Goal: Find specific page/section: Find specific page/section

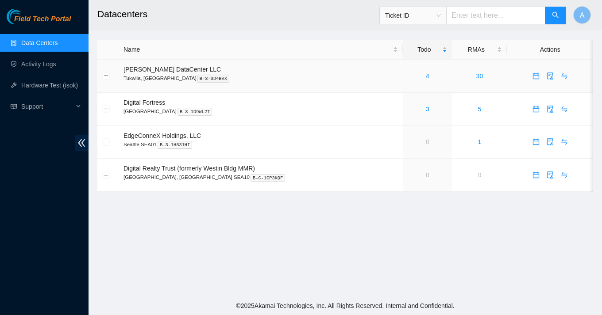
click at [409, 79] on div "4" at bounding box center [426, 76] width 39 height 10
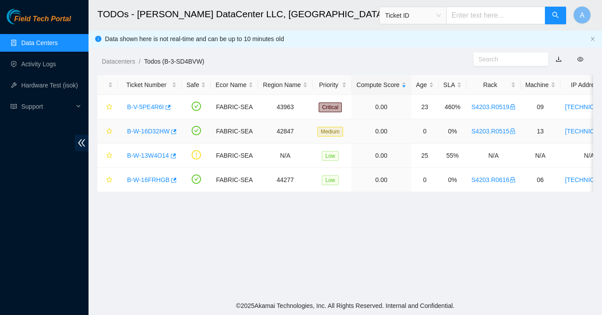
click at [144, 130] on link "B-W-16D32HW" at bounding box center [148, 131] width 42 height 7
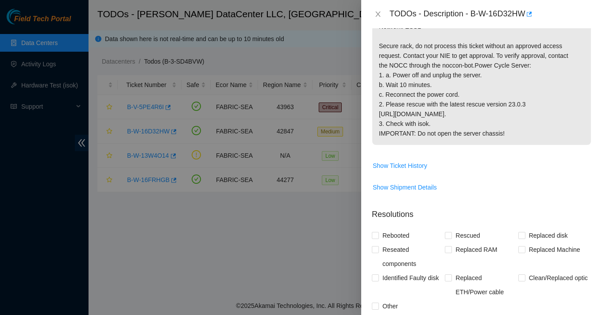
scroll to position [214, 0]
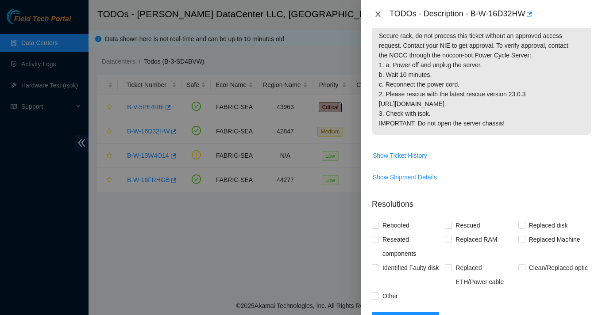
click at [382, 13] on button "Close" at bounding box center [378, 14] width 12 height 8
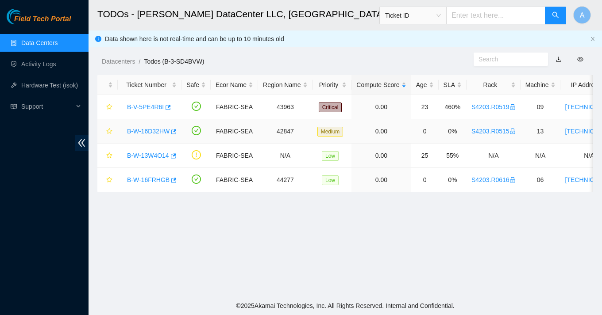
scroll to position [226, 0]
click at [146, 182] on link "B-W-16FRHGB" at bounding box center [148, 179] width 42 height 7
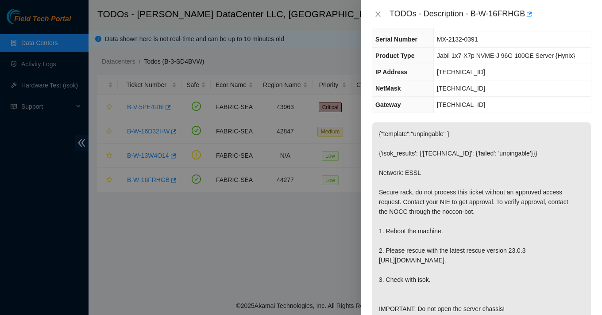
scroll to position [53, 0]
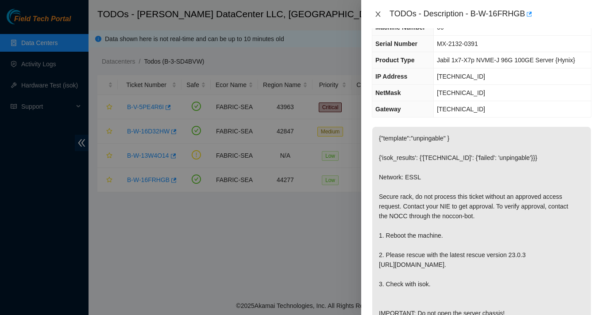
click at [378, 12] on icon "close" at bounding box center [377, 14] width 7 height 7
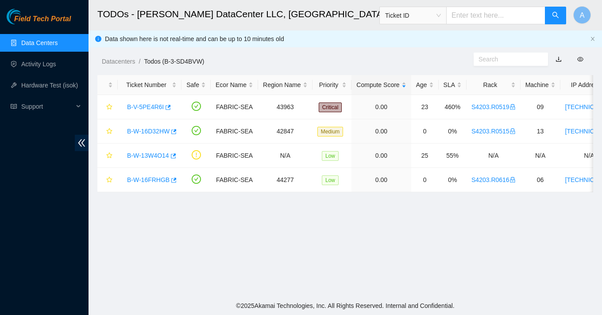
scroll to position [72, 0]
